Goal: Task Accomplishment & Management: Manage account settings

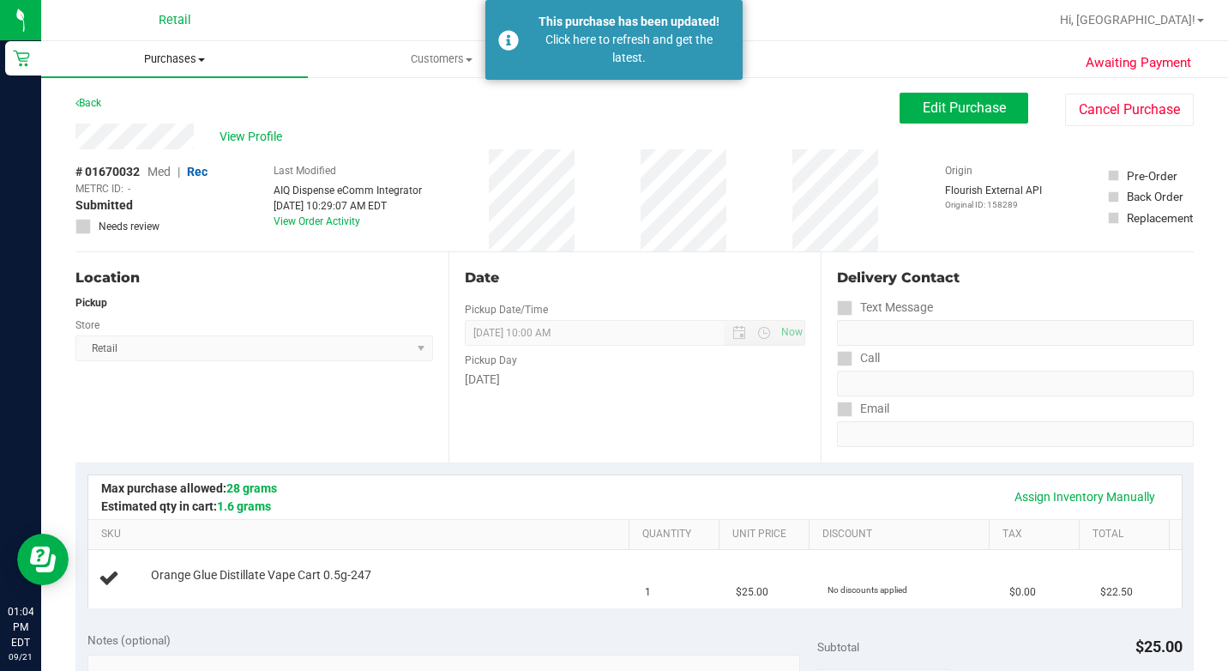
drag, startPoint x: 197, startPoint y: 57, endPoint x: 197, endPoint y: 72, distance: 14.6
click at [197, 57] on span "Purchases" at bounding box center [174, 58] width 267 height 15
click at [173, 105] on span "Summary of purchases" at bounding box center [129, 103] width 176 height 15
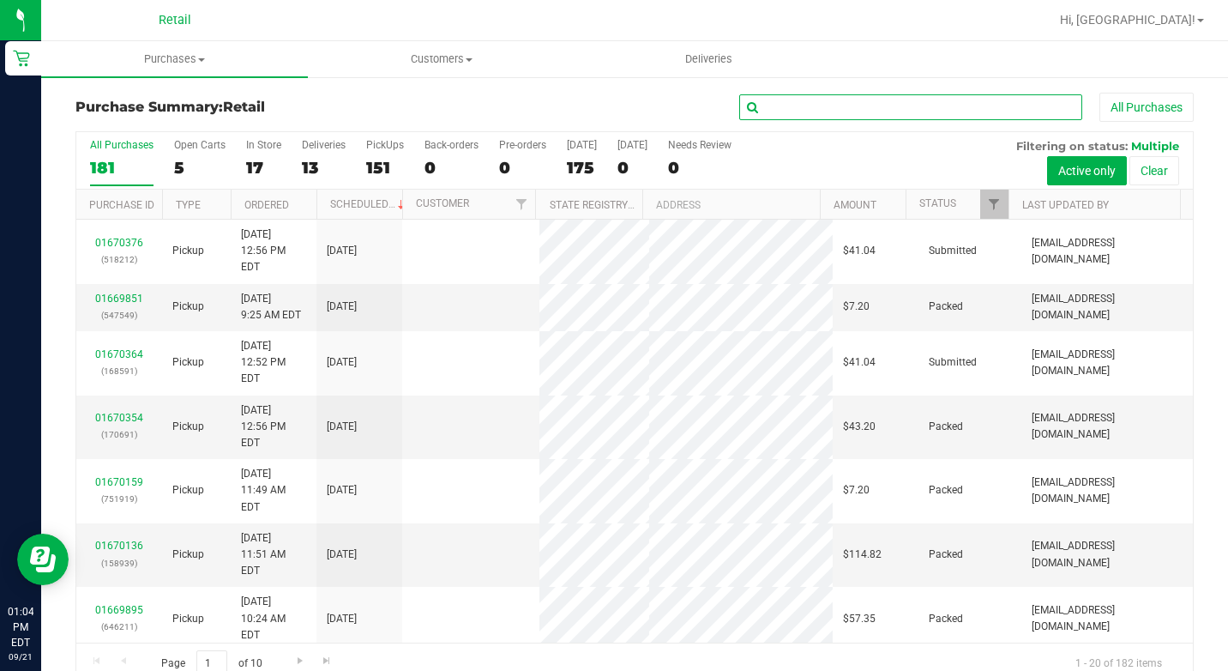
click at [913, 105] on input "text" at bounding box center [910, 107] width 343 height 26
type input "[PERSON_NAME]"
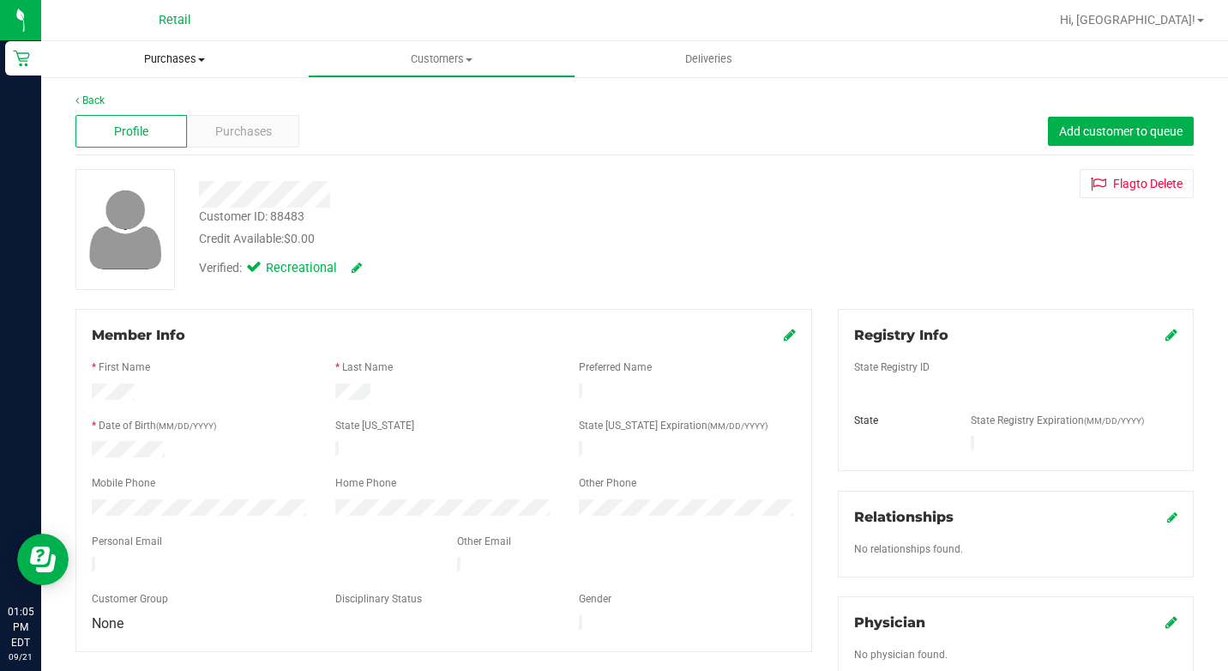
click at [174, 57] on span "Purchases" at bounding box center [174, 58] width 267 height 15
click at [224, 108] on li "Summary of purchases" at bounding box center [174, 103] width 267 height 21
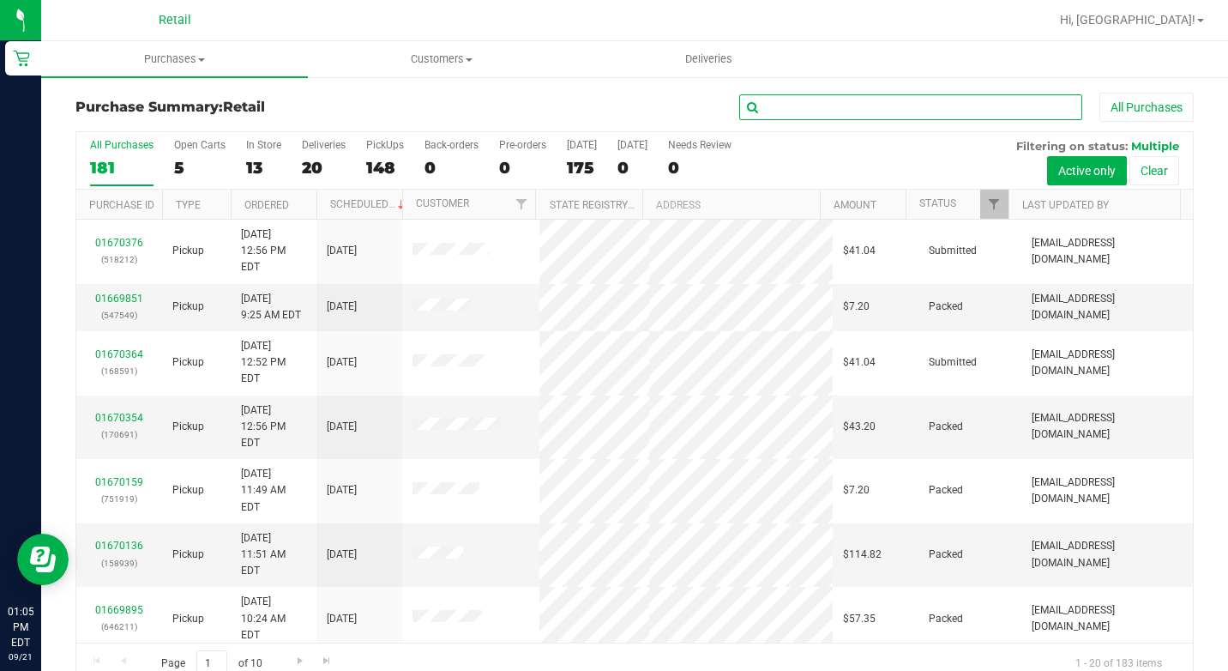
click at [826, 96] on input "text" at bounding box center [910, 107] width 343 height 26
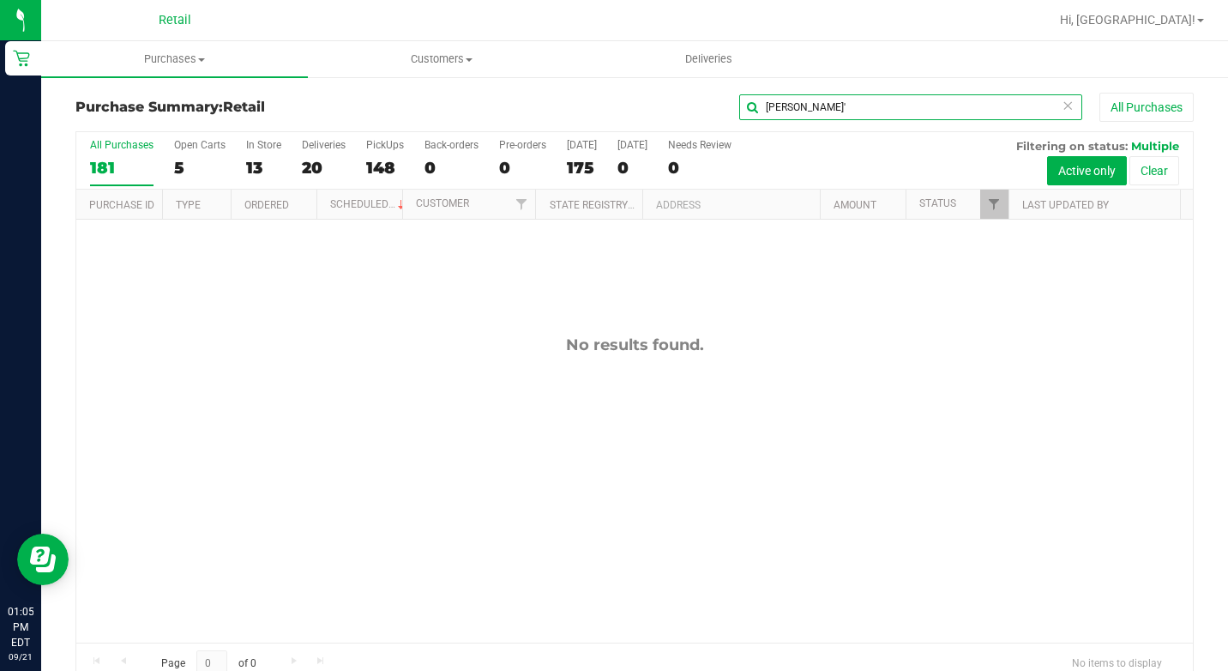
type input "[PERSON_NAME]"
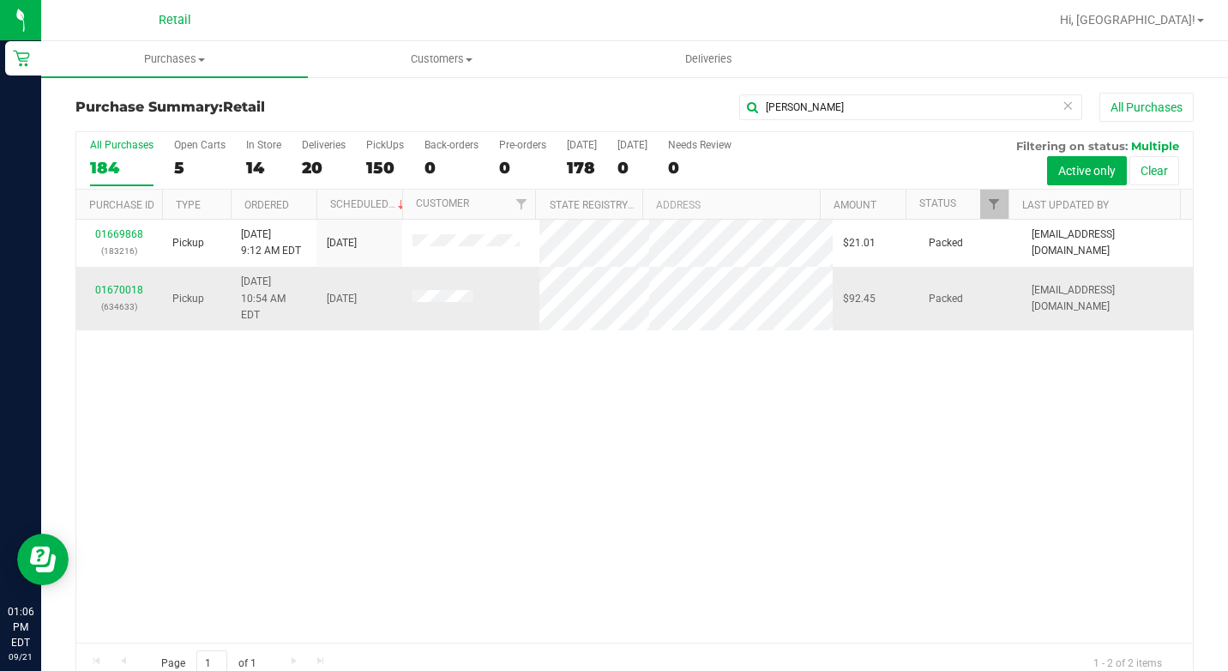
click at [135, 288] on div "01670018 (634633)" at bounding box center [119, 298] width 65 height 33
click at [134, 285] on link "01670018" at bounding box center [119, 290] width 48 height 12
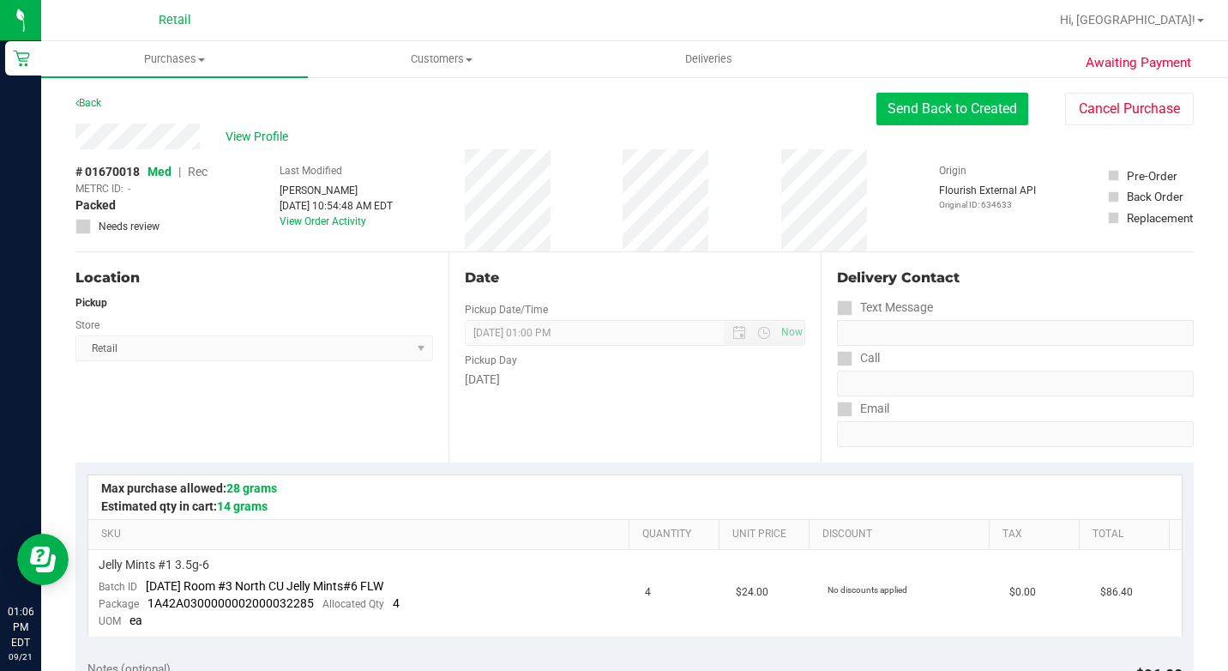
click at [884, 104] on button "Send Back to Created" at bounding box center [952, 109] width 152 height 33
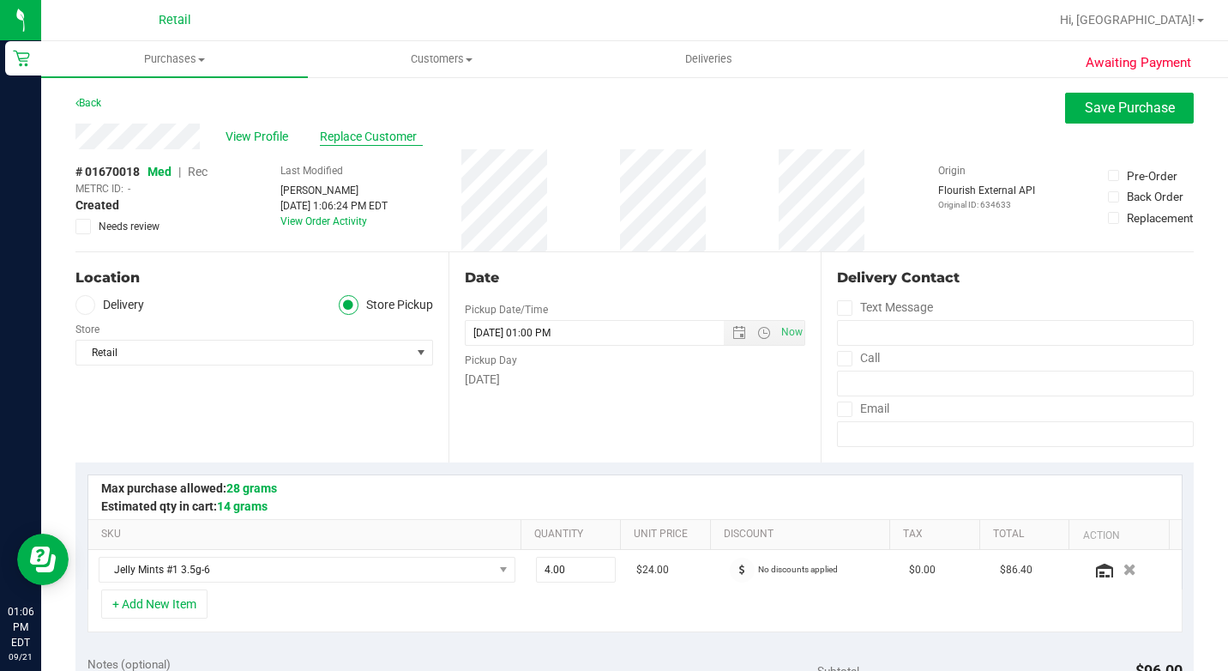
click at [346, 134] on span "Replace Customer" at bounding box center [371, 137] width 103 height 18
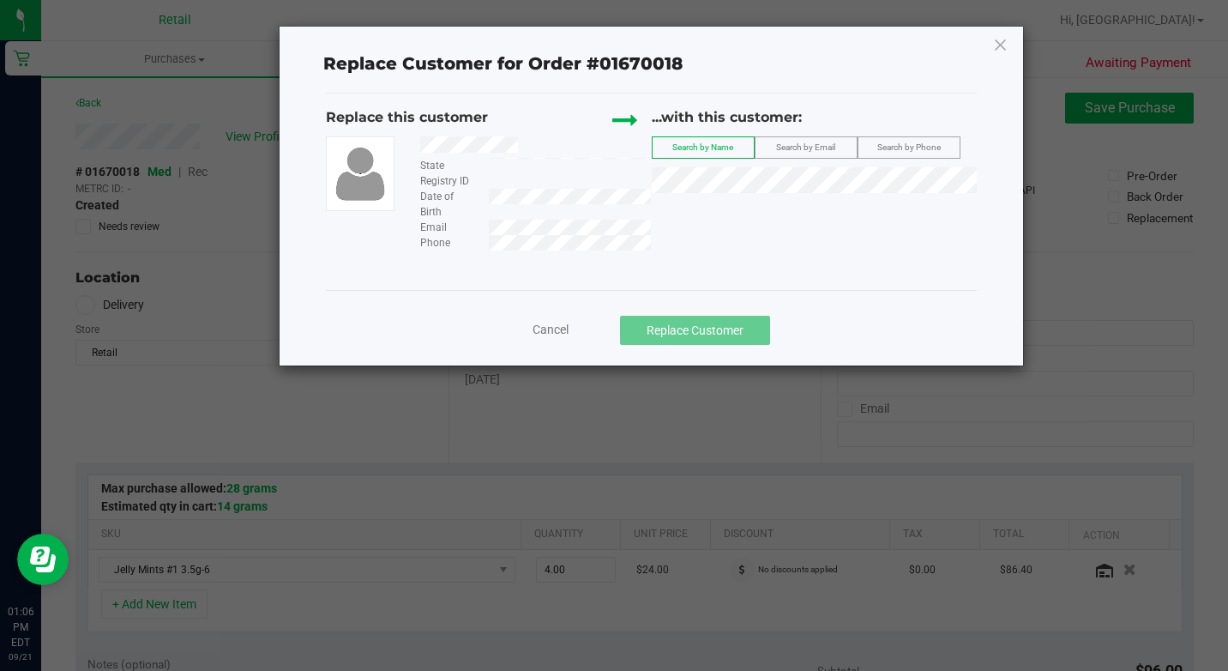
click at [900, 160] on div "...with this customer: Search by Name Search by Email Search by Phone" at bounding box center [814, 154] width 325 height 94
click at [842, 201] on li "[PERSON_NAME]" at bounding box center [814, 209] width 323 height 24
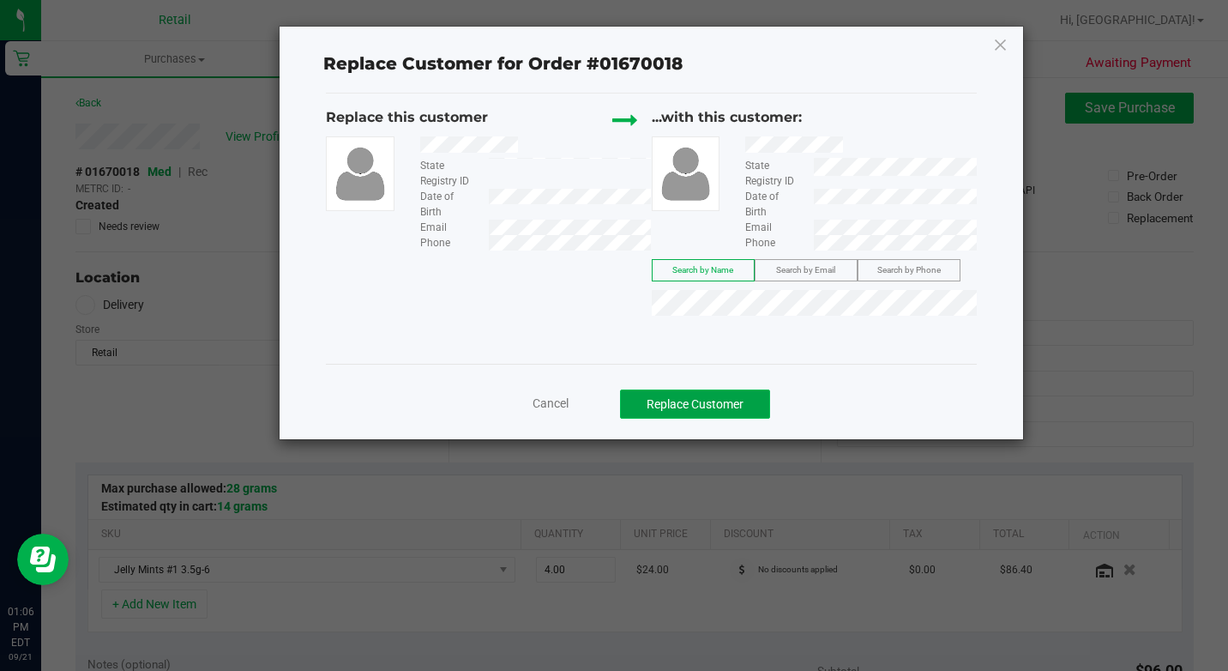
click at [671, 399] on button "Replace Customer" at bounding box center [695, 403] width 150 height 29
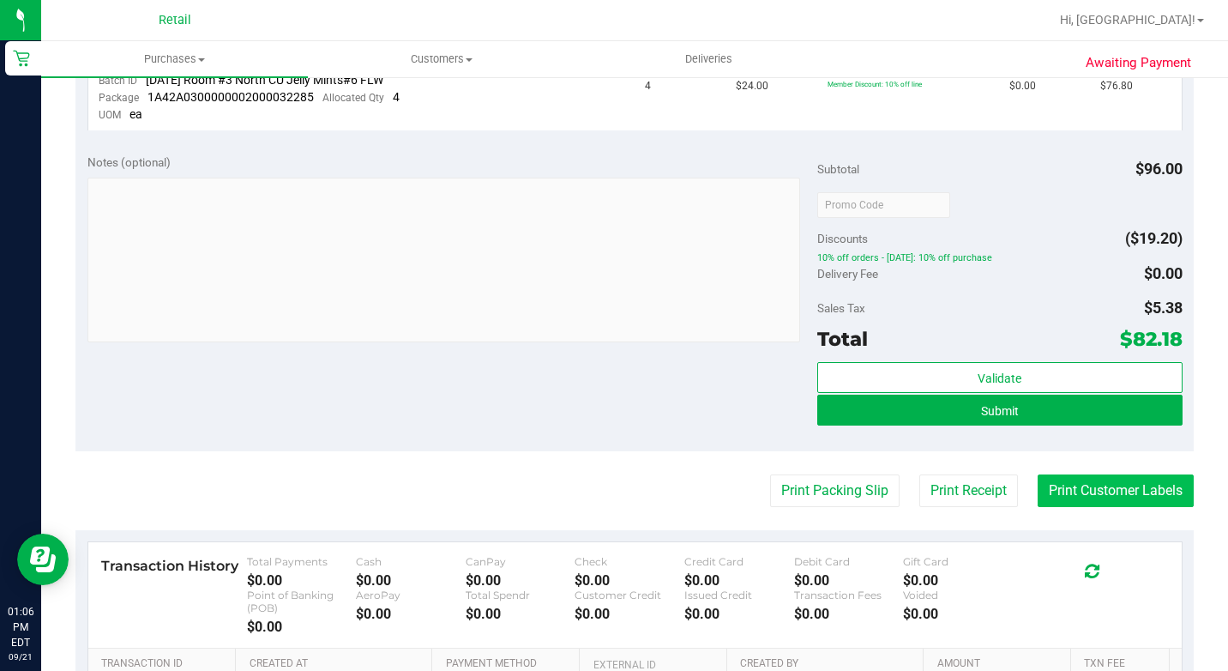
scroll to position [600, 0]
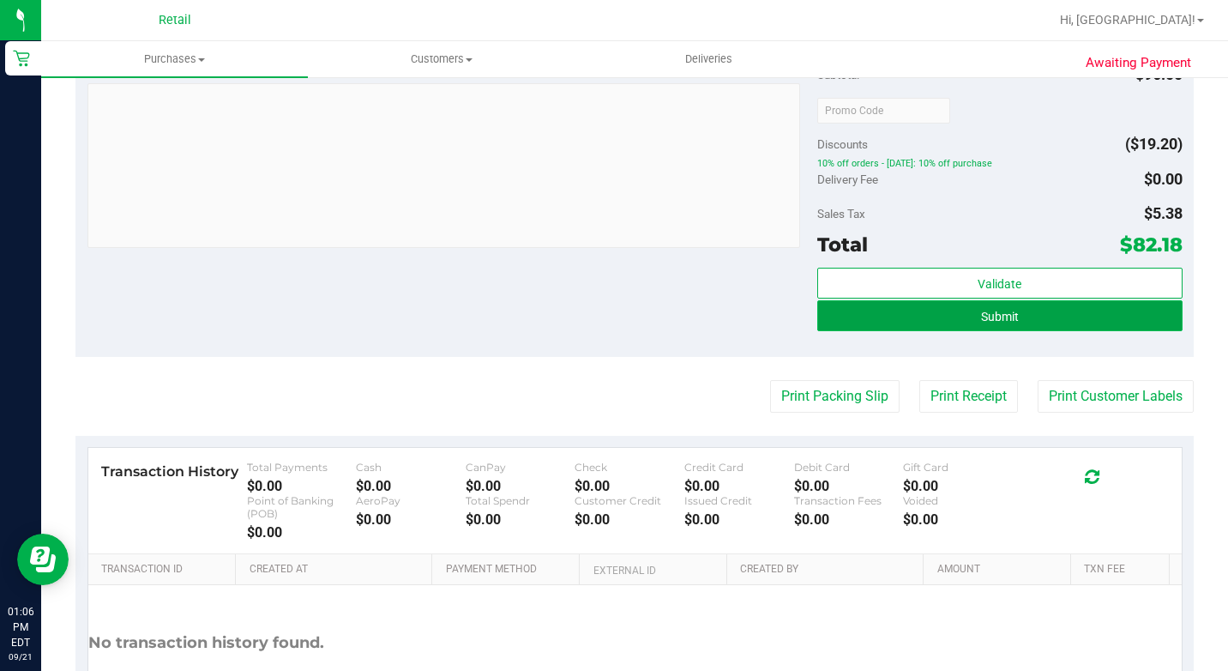
click at [1059, 314] on button "Submit" at bounding box center [999, 315] width 365 height 31
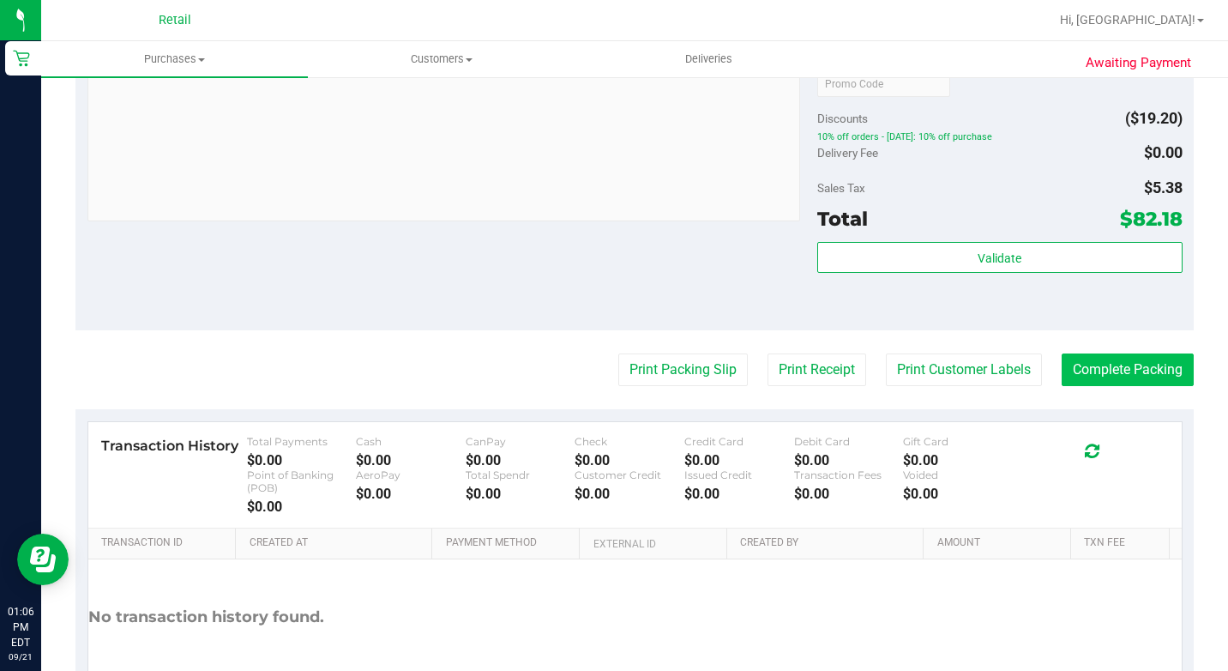
scroll to position [768, 0]
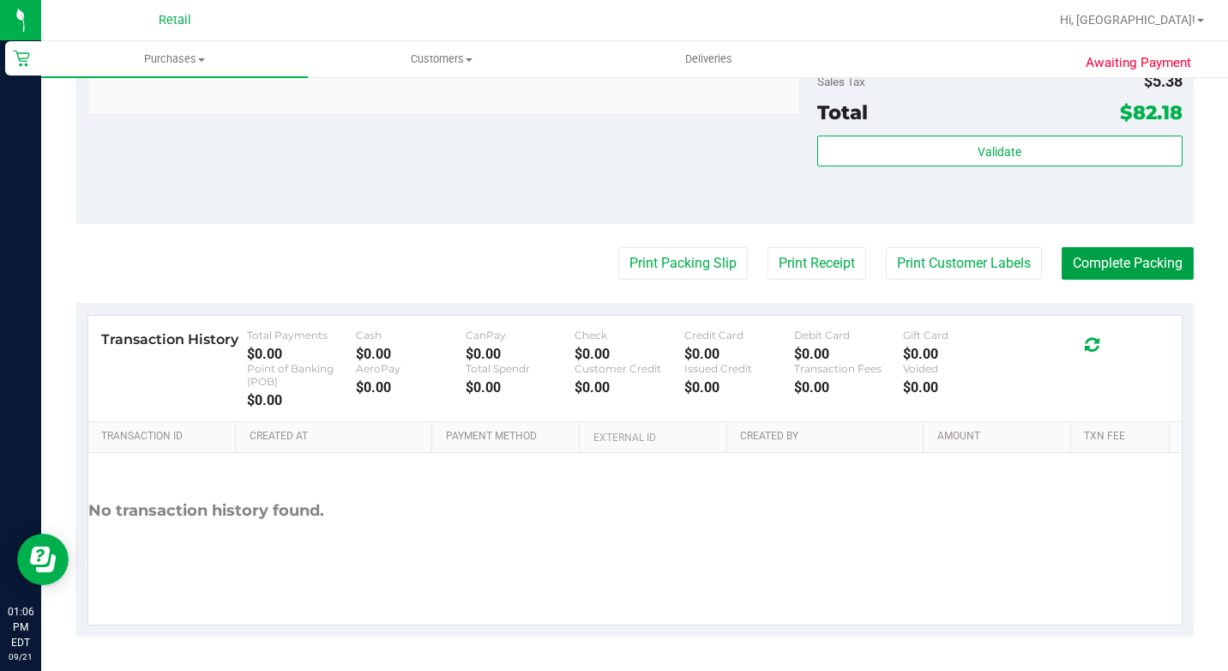
click at [1062, 255] on button "Complete Packing" at bounding box center [1128, 263] width 132 height 33
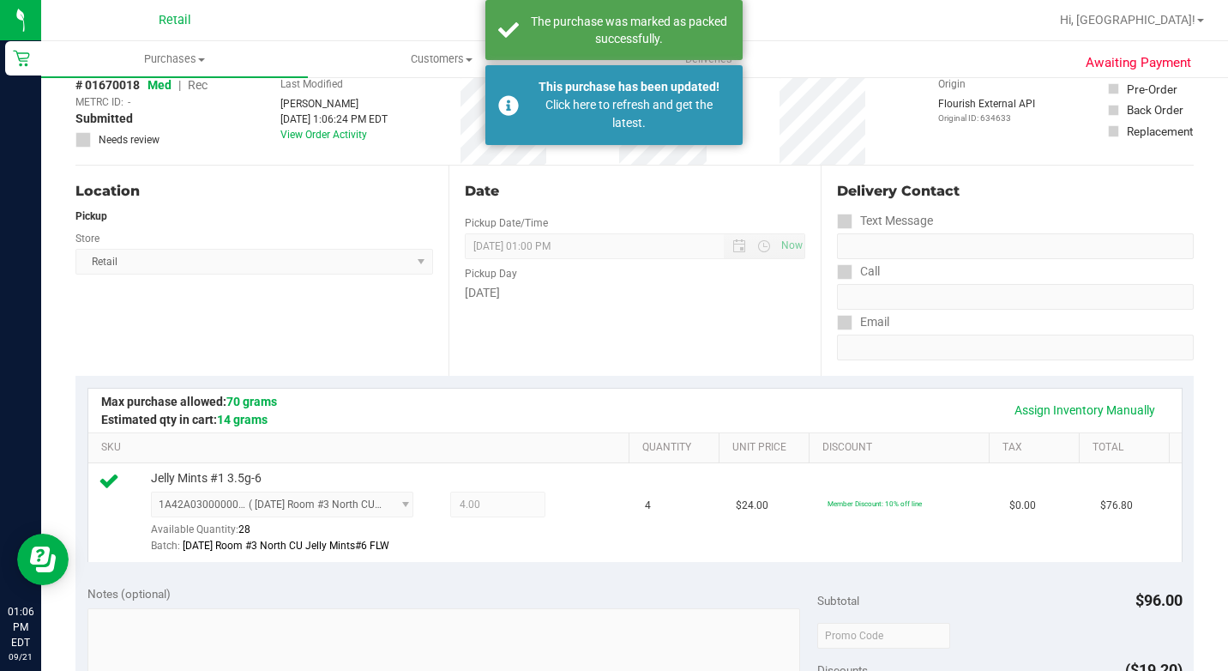
scroll to position [0, 0]
